Goal: Information Seeking & Learning: Learn about a topic

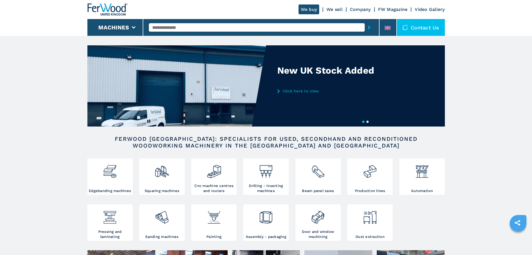
click at [192, 26] on input "text" at bounding box center [257, 27] width 216 height 8
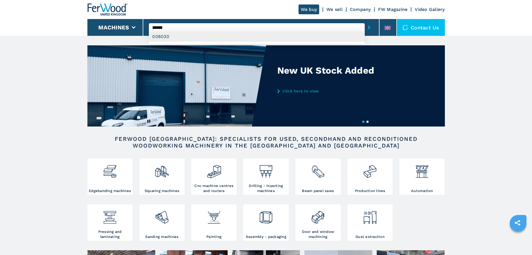
type input "******"
click at [164, 34] on div "008030" at bounding box center [257, 37] width 216 height 10
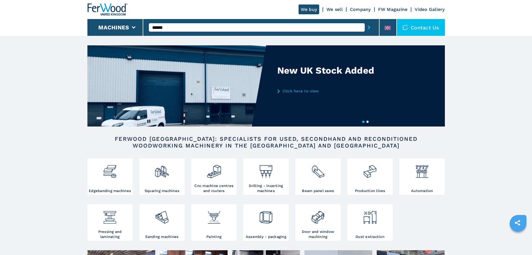
click at [365, 26] on button "submit-button" at bounding box center [369, 27] width 9 height 13
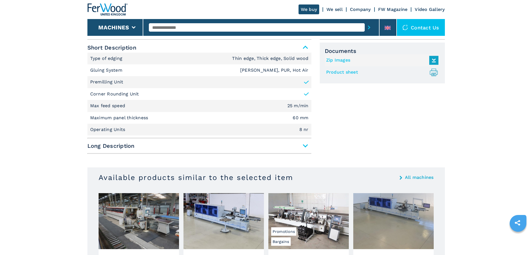
scroll to position [238, 0]
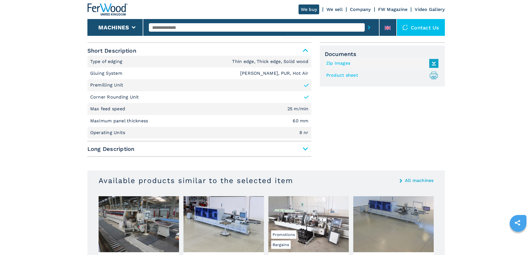
click at [314, 146] on div "Unit Measure ****** ******** Short Description Type of edging Thin edge, Thick …" at bounding box center [266, 101] width 358 height 117
click at [309, 148] on span "Long Description" at bounding box center [199, 149] width 224 height 10
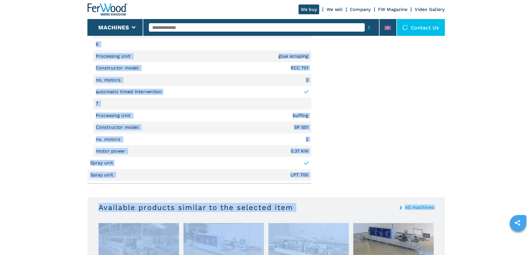
scroll to position [1153, 0]
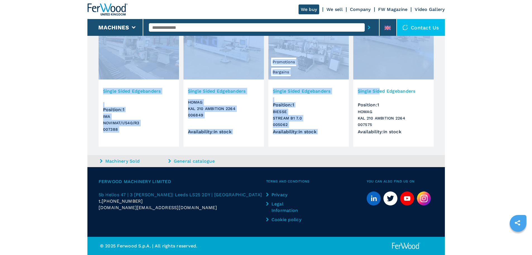
drag, startPoint x: 89, startPoint y: 158, endPoint x: 404, endPoint y: 88, distance: 322.4
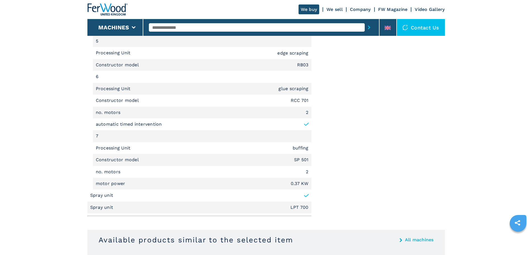
scroll to position [938, 0]
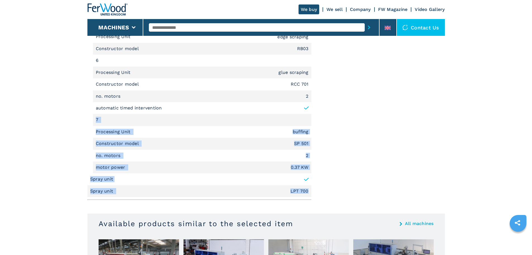
drag, startPoint x: 309, startPoint y: 193, endPoint x: 94, endPoint y: 126, distance: 225.6
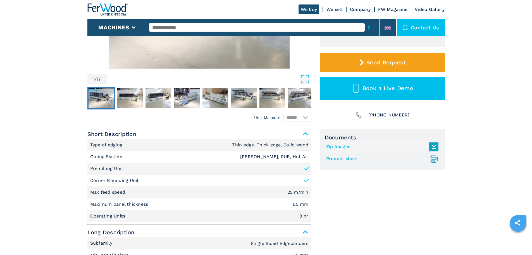
scroll to position [143, 0]
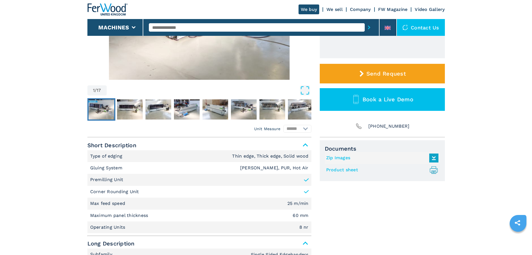
click at [429, 170] on icon ".prefix__st0{stroke-linecap:round;stroke-linejoin:round}.prefix__st0,.prefix__s…" at bounding box center [433, 169] width 9 height 9
click at [333, 170] on link "Product sheet .prefix__st0{stroke-linecap:round;stroke-linejoin:round}.prefix__…" at bounding box center [381, 169] width 110 height 9
click at [150, 60] on img "Go to Slide 1" at bounding box center [199, 12] width 224 height 136
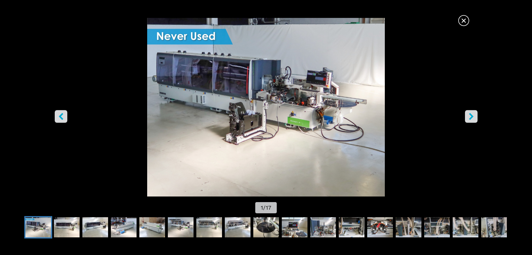
click at [464, 22] on span "×" at bounding box center [464, 20] width 10 height 10
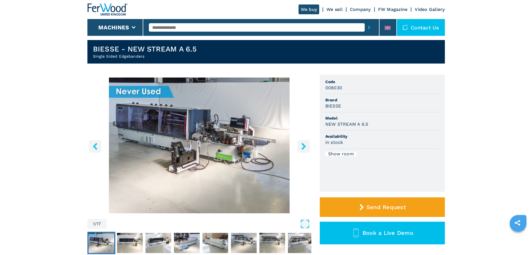
scroll to position [5, 0]
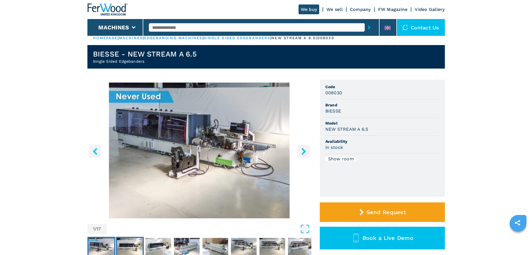
click at [122, 246] on img "Go to Slide 2" at bounding box center [130, 248] width 26 height 20
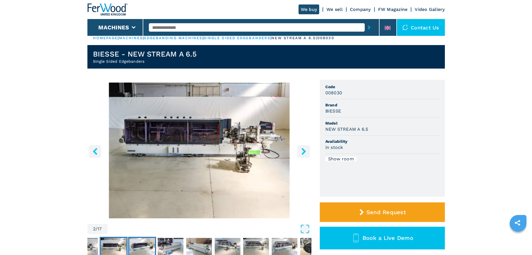
click at [146, 250] on img "Go to Slide 3" at bounding box center [142, 248] width 26 height 20
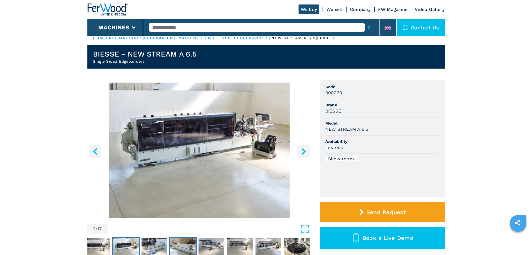
click at [190, 244] on img "Go to Slide 5" at bounding box center [183, 248] width 26 height 20
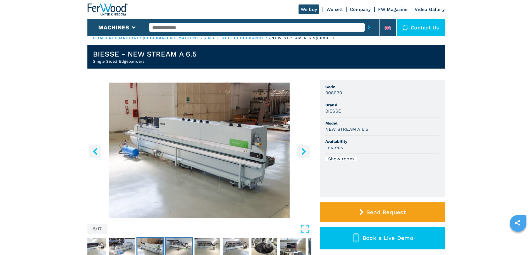
click at [175, 251] on img "Go to Slide 6" at bounding box center [179, 248] width 26 height 20
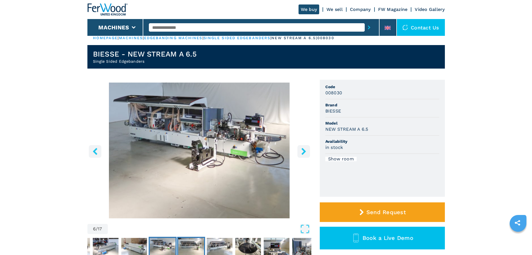
click at [191, 248] on img "Go to Slide 7" at bounding box center [191, 248] width 26 height 20
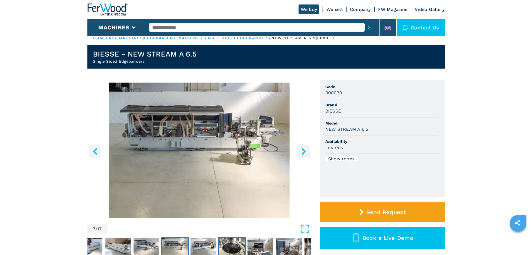
drag, startPoint x: 227, startPoint y: 245, endPoint x: 233, endPoint y: 246, distance: 6.0
click at [227, 245] on img "Go to Slide 9" at bounding box center [232, 248] width 26 height 20
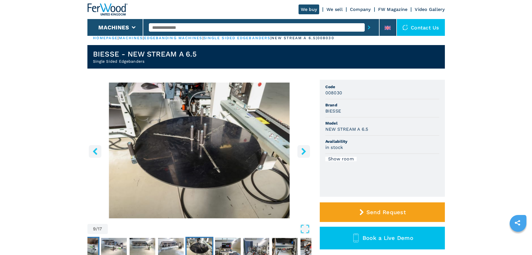
click at [93, 248] on img "Go to Slide 5" at bounding box center [86, 248] width 26 height 20
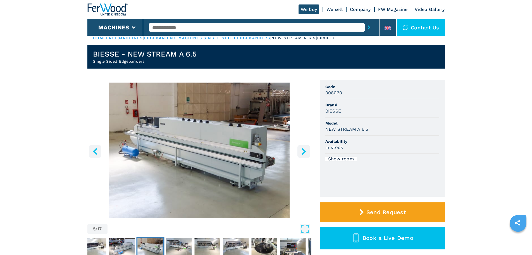
click at [95, 151] on icon "left-button" at bounding box center [95, 151] width 7 height 7
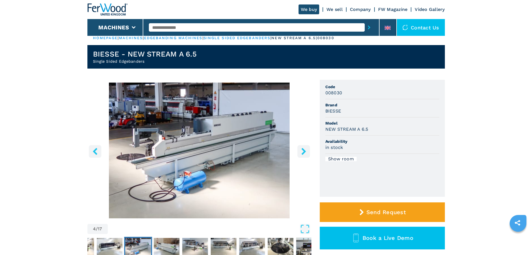
click at [95, 151] on icon "left-button" at bounding box center [95, 151] width 7 height 7
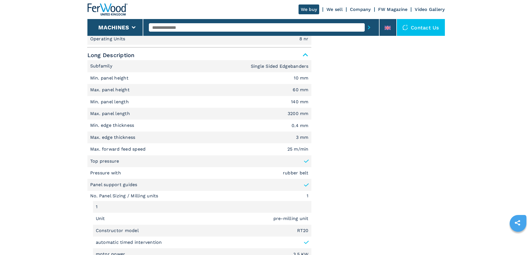
scroll to position [346, 0]
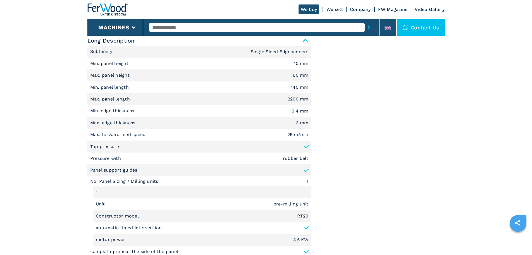
click at [92, 51] on p "Subfamily" at bounding box center [102, 51] width 24 height 6
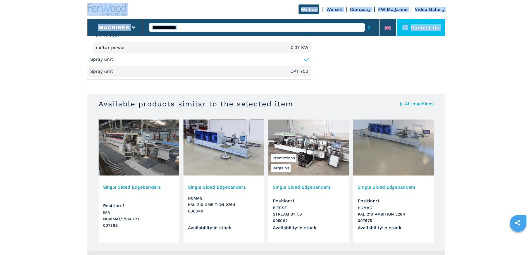
scroll to position [1050, 0]
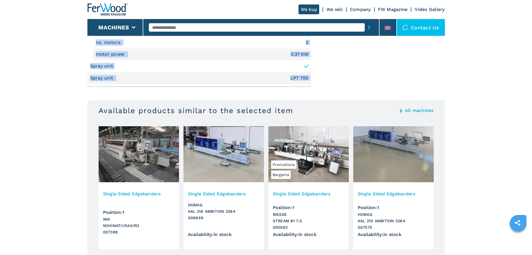
drag, startPoint x: 90, startPoint y: 51, endPoint x: 297, endPoint y: 89, distance: 210.2
copy div "Subfamily Single Sided Edgebanders Min. panel height 10 mm Max. panel height 60…"
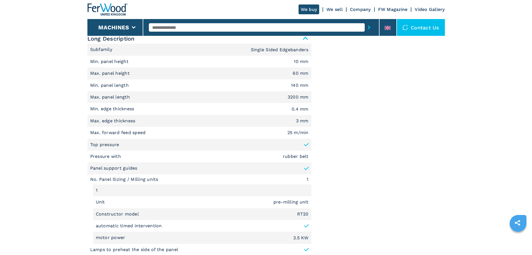
scroll to position [374, 0]
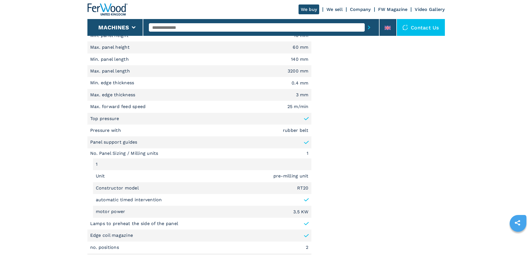
drag, startPoint x: 383, startPoint y: 117, endPoint x: 393, endPoint y: 117, distance: 9.5
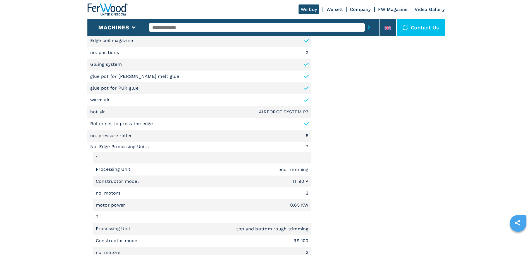
scroll to position [570, 0]
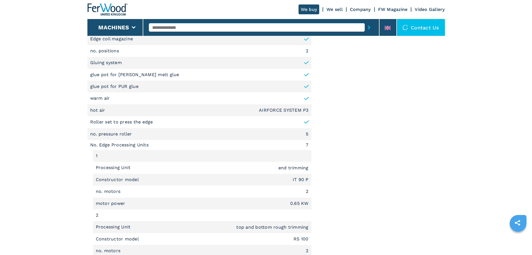
click at [471, 95] on main "HOMEPAGE | machines | edgebanding machines | single sided edgebanders | new str…" at bounding box center [266, 134] width 532 height 1408
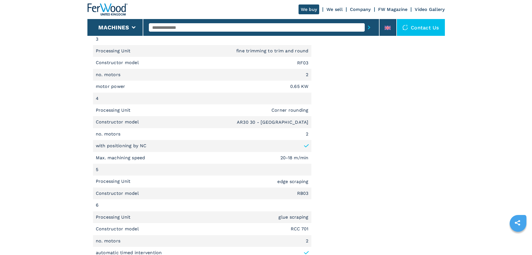
scroll to position [787, 0]
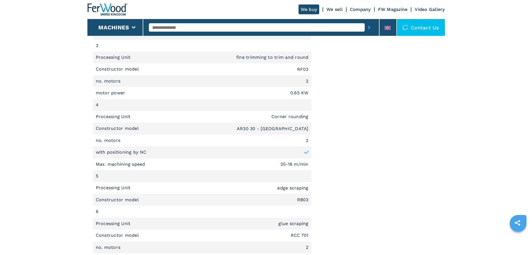
drag, startPoint x: 438, startPoint y: 178, endPoint x: 442, endPoint y: 177, distance: 3.4
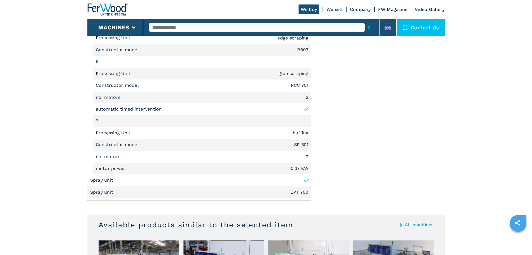
scroll to position [935, 0]
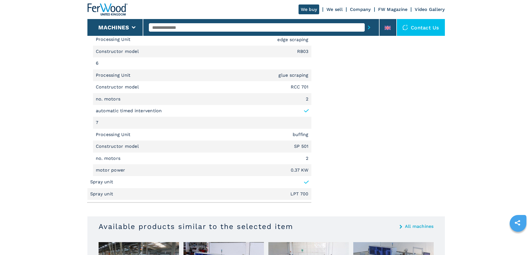
drag, startPoint x: 439, startPoint y: 104, endPoint x: 440, endPoint y: 107, distance: 2.8
